Goal: Information Seeking & Learning: Learn about a topic

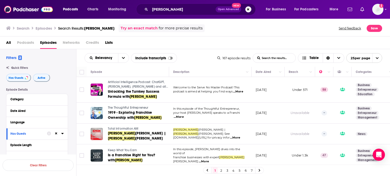
click at [222, 170] on link "2" at bounding box center [220, 171] width 5 height 6
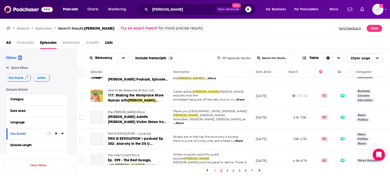
scroll to position [152, 0]
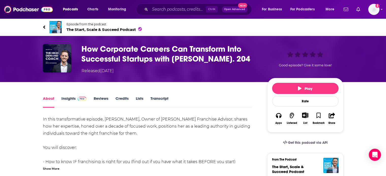
click at [78, 30] on span "The Start, Scale & Succeed Podcast" at bounding box center [103, 29] width 75 height 5
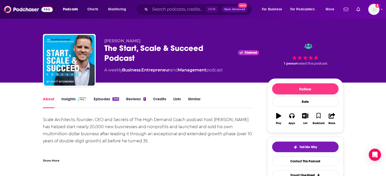
click at [76, 107] on link "Insights" at bounding box center [73, 103] width 25 height 12
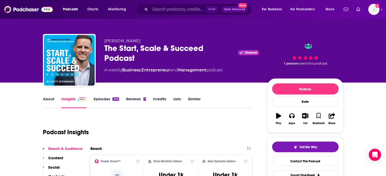
click at [49, 103] on link "About" at bounding box center [48, 103] width 11 height 12
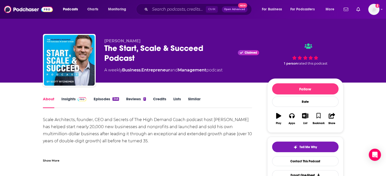
click at [57, 162] on div "Show More" at bounding box center [51, 160] width 16 height 5
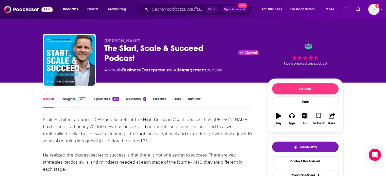
click at [81, 98] on img at bounding box center [82, 99] width 9 height 4
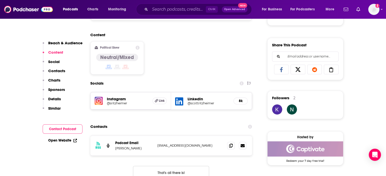
scroll to position [330, 0]
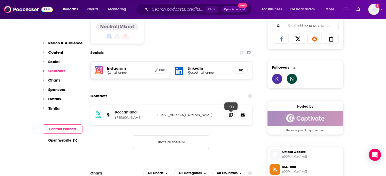
click at [234, 114] on span at bounding box center [231, 115] width 8 height 8
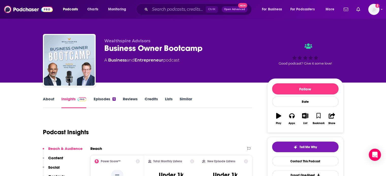
click at [50, 103] on link "About" at bounding box center [48, 103] width 11 height 12
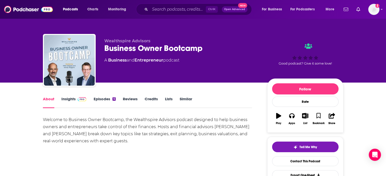
click at [73, 98] on link "Insights" at bounding box center [73, 103] width 25 height 12
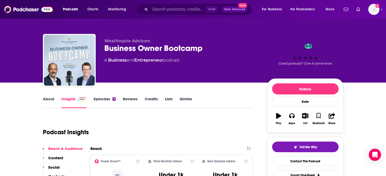
click at [182, 102] on link "Similar" at bounding box center [186, 103] width 12 height 12
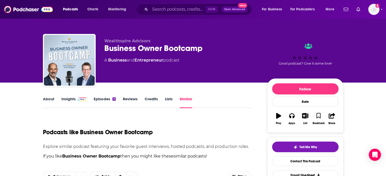
click at [69, 98] on link "Insights" at bounding box center [73, 103] width 25 height 12
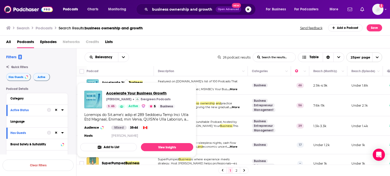
drag, startPoint x: 116, startPoint y: 83, endPoint x: 127, endPoint y: 92, distance: 13.9
click at [127, 92] on span "Accelerate Your Business Growth" at bounding box center [140, 93] width 69 height 5
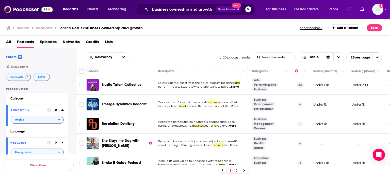
scroll to position [397, 0]
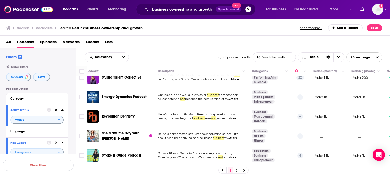
click at [237, 172] on link "2" at bounding box center [236, 171] width 5 height 6
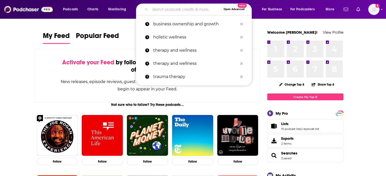
click at [160, 11] on input "Search podcasts, credits, & more..." at bounding box center [185, 9] width 71 height 8
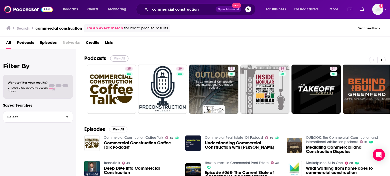
click at [122, 59] on button "View All" at bounding box center [119, 59] width 18 height 6
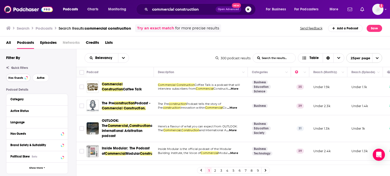
click at [20, 76] on button "Has Guests" at bounding box center [18, 78] width 24 height 8
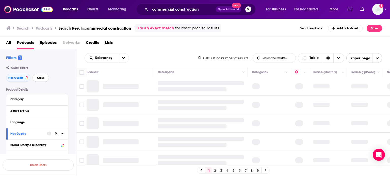
click at [45, 76] on button "Active" at bounding box center [40, 78] width 16 height 8
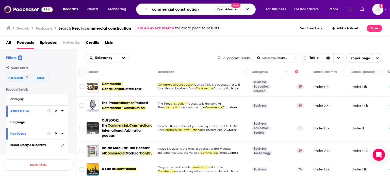
drag, startPoint x: 174, startPoint y: 11, endPoint x: 149, endPoint y: 8, distance: 25.5
click at [149, 8] on div "commercial construction Open Advanced New" at bounding box center [195, 10] width 119 height 12
type input "residential construction"
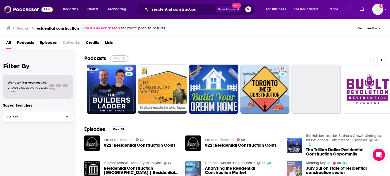
drag, startPoint x: 115, startPoint y: 60, endPoint x: 189, endPoint y: 1, distance: 93.9
click at [115, 60] on button "View All" at bounding box center [119, 59] width 18 height 6
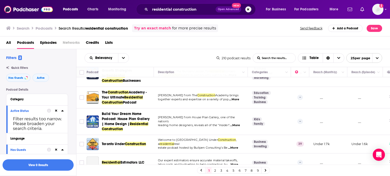
scroll to position [25, 0]
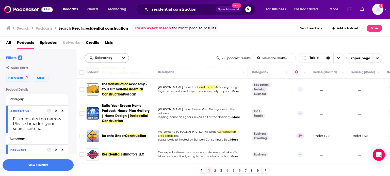
click at [119, 56] on button "open menu" at bounding box center [123, 58] width 11 height 9
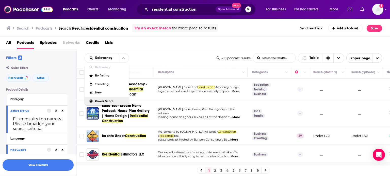
click at [114, 101] on span "Power Score" at bounding box center [110, 101] width 30 height 3
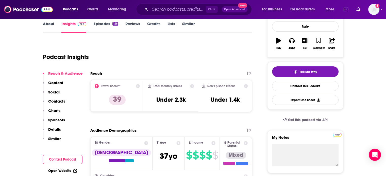
scroll to position [76, 0]
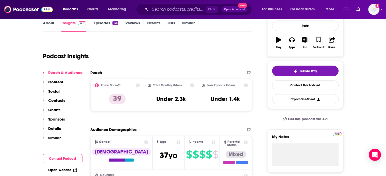
click at [46, 27] on link "About" at bounding box center [48, 27] width 11 height 12
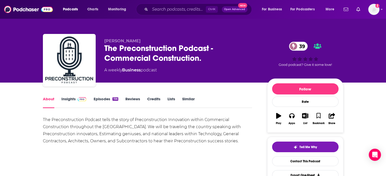
drag, startPoint x: 75, startPoint y: 99, endPoint x: 142, endPoint y: 4, distance: 116.7
click at [75, 99] on link "Insights" at bounding box center [73, 103] width 25 height 12
